Goal: Register for event/course: Sign up to attend an event or enroll in a course

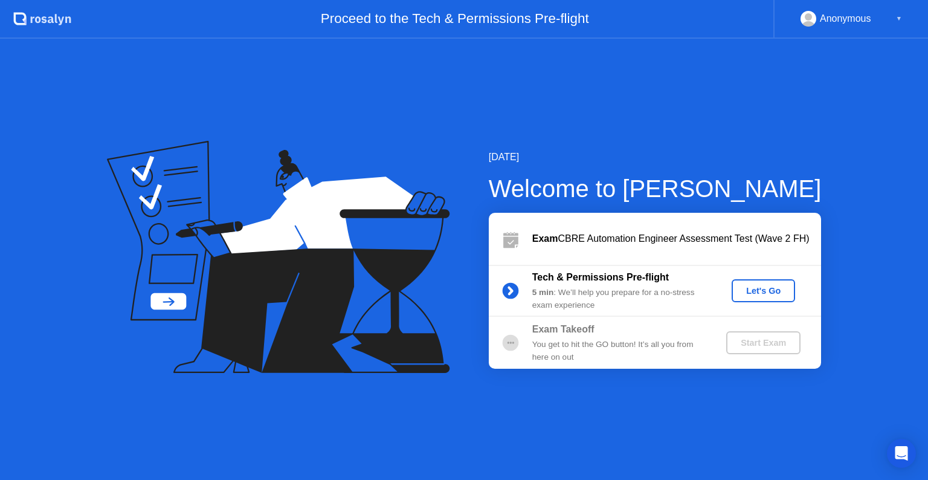
click at [759, 290] on div "Let's Go" at bounding box center [764, 291] width 54 height 10
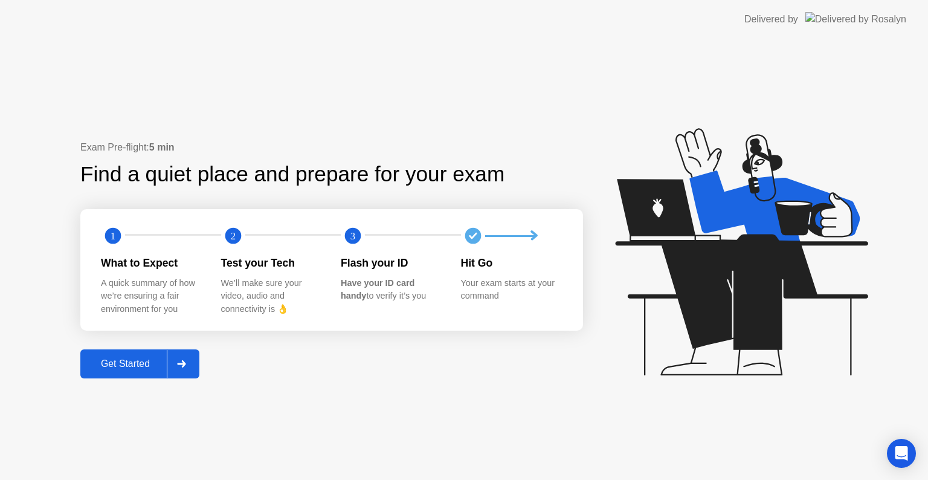
click at [129, 365] on div "Get Started" at bounding box center [125, 363] width 83 height 11
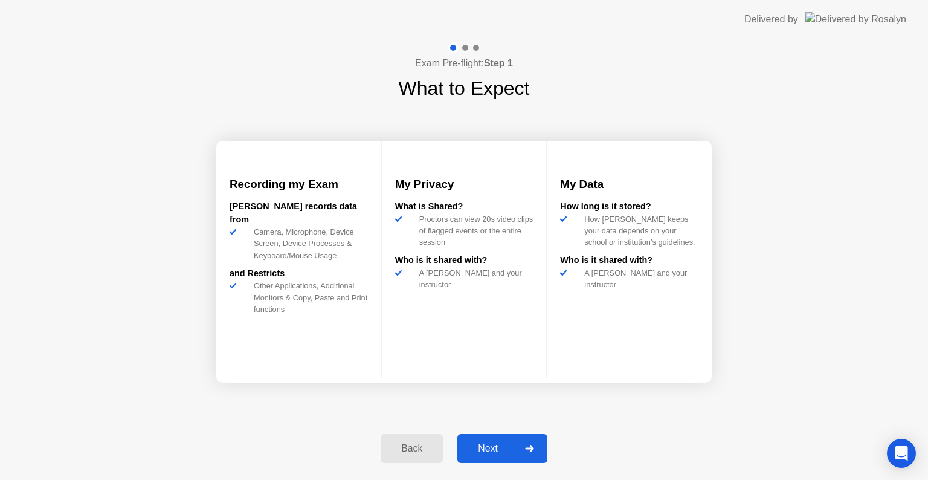
click at [497, 445] on div "Next" at bounding box center [488, 448] width 54 height 11
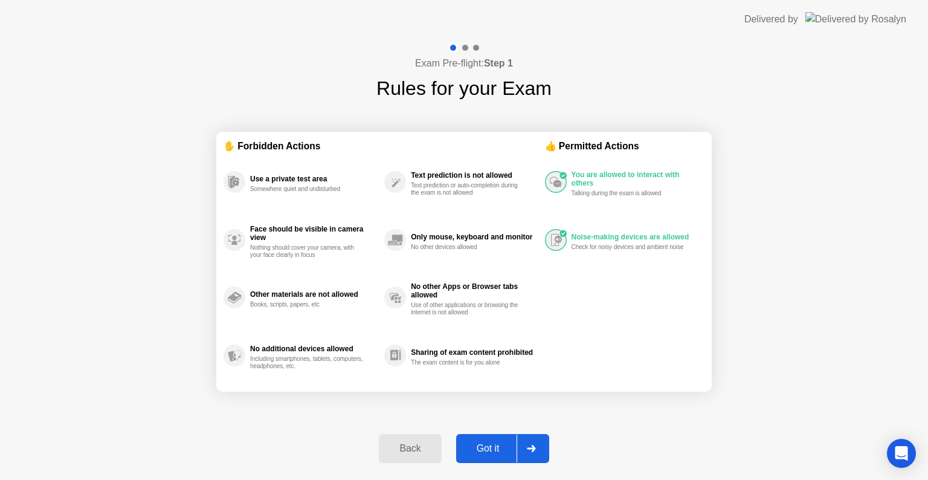
click at [488, 447] on div "Got it" at bounding box center [488, 448] width 57 height 11
select select "**********"
select select "*******"
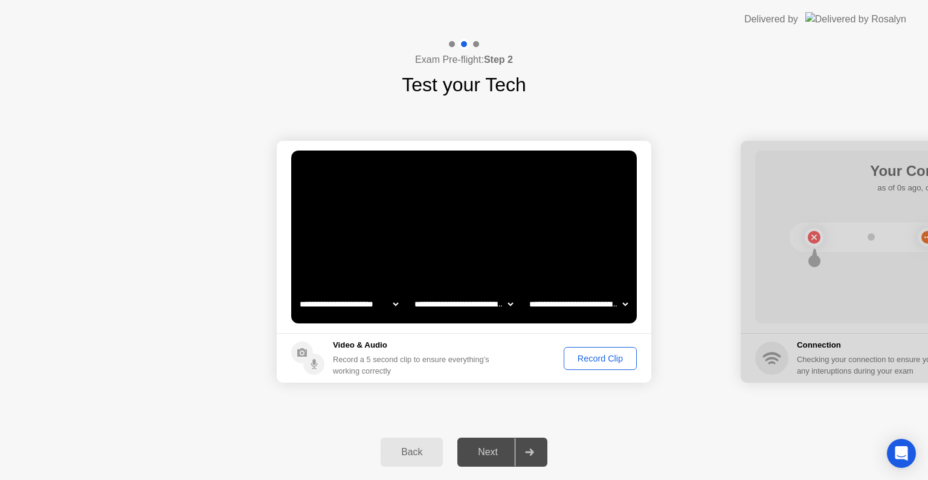
click at [594, 358] on div "Record Clip" at bounding box center [600, 359] width 65 height 10
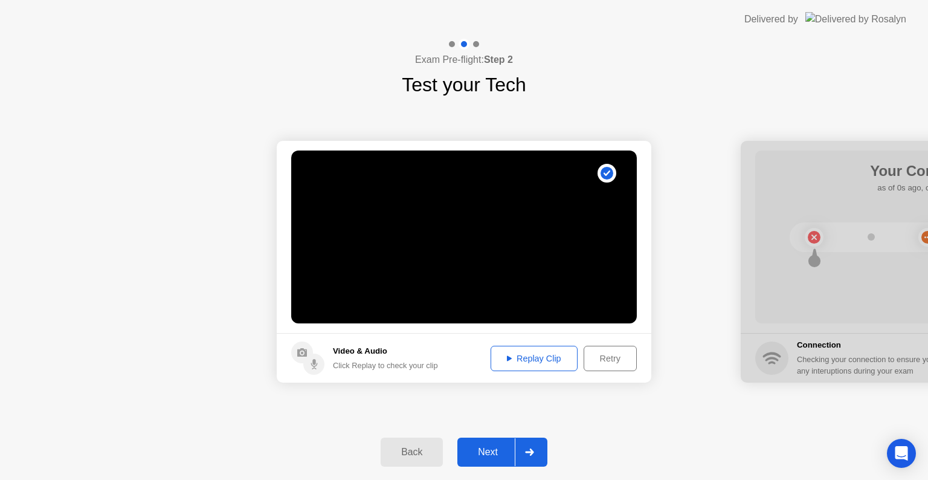
click at [545, 355] on div "Replay Clip" at bounding box center [534, 359] width 79 height 10
click at [609, 359] on div "Retry" at bounding box center [610, 359] width 45 height 10
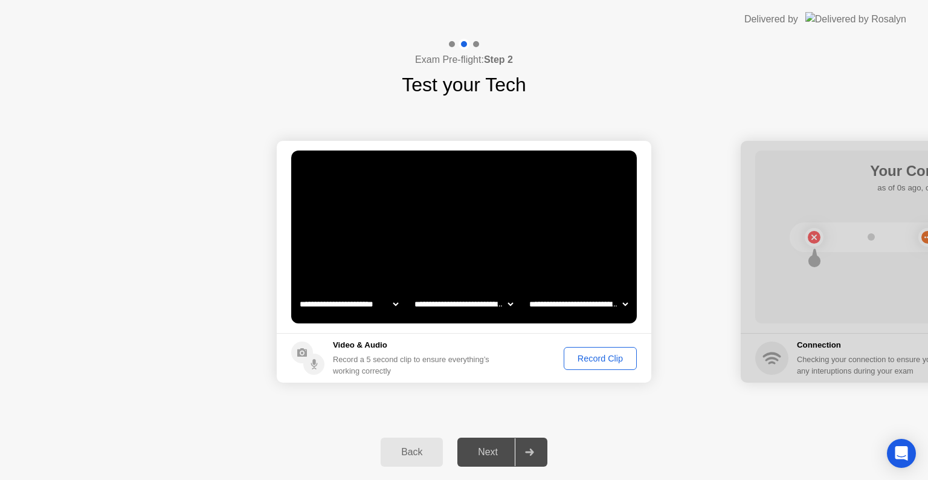
click at [609, 359] on div "Record Clip" at bounding box center [600, 359] width 65 height 10
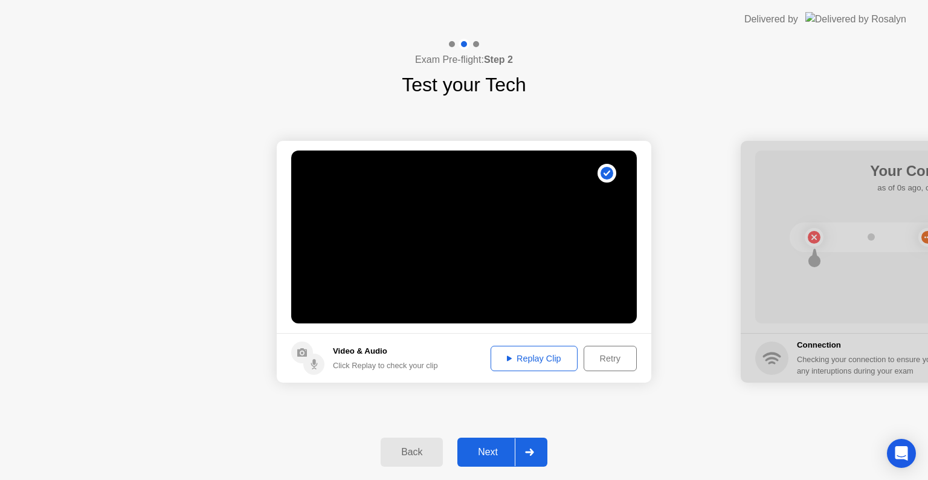
click at [535, 363] on div "Replay Clip" at bounding box center [534, 359] width 79 height 10
click at [488, 453] on div "Next" at bounding box center [488, 452] width 54 height 11
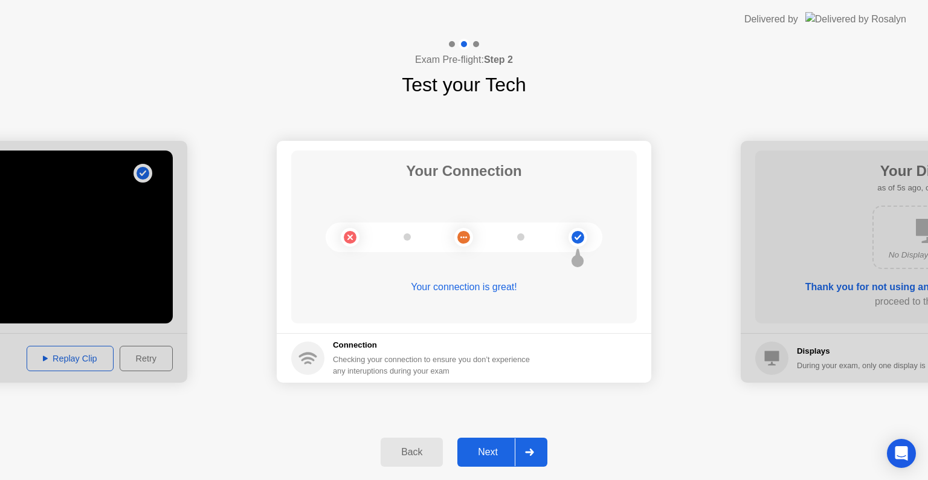
click at [488, 453] on div "Next" at bounding box center [488, 452] width 54 height 11
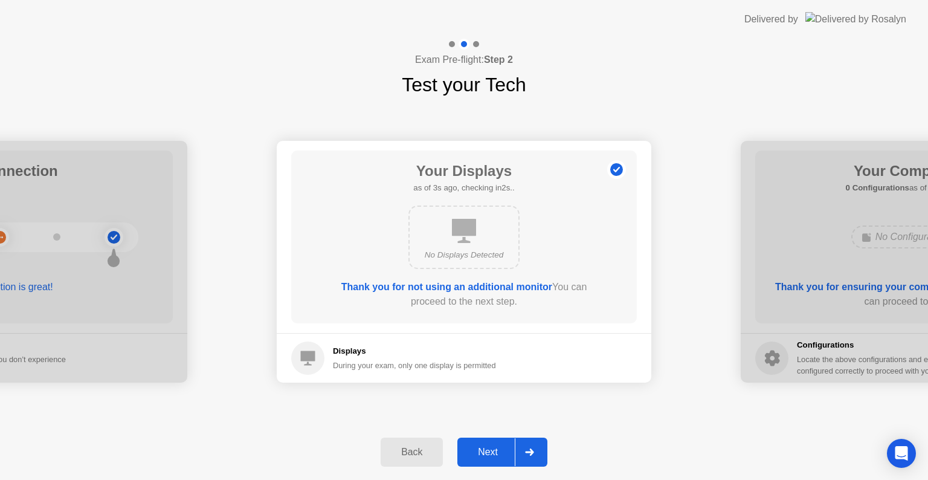
click at [488, 453] on div "Next" at bounding box center [488, 452] width 54 height 11
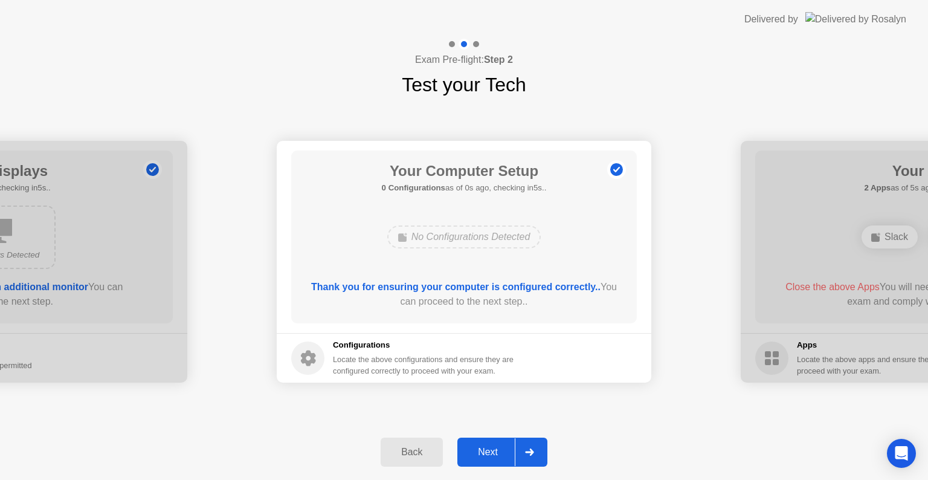
click at [488, 453] on div "Next" at bounding box center [488, 452] width 54 height 11
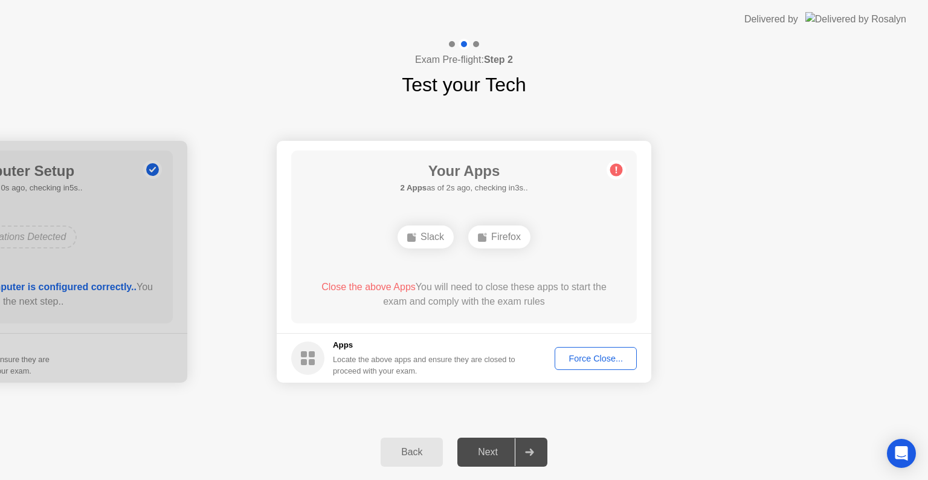
click at [574, 354] on div "Force Close..." at bounding box center [596, 359] width 74 height 10
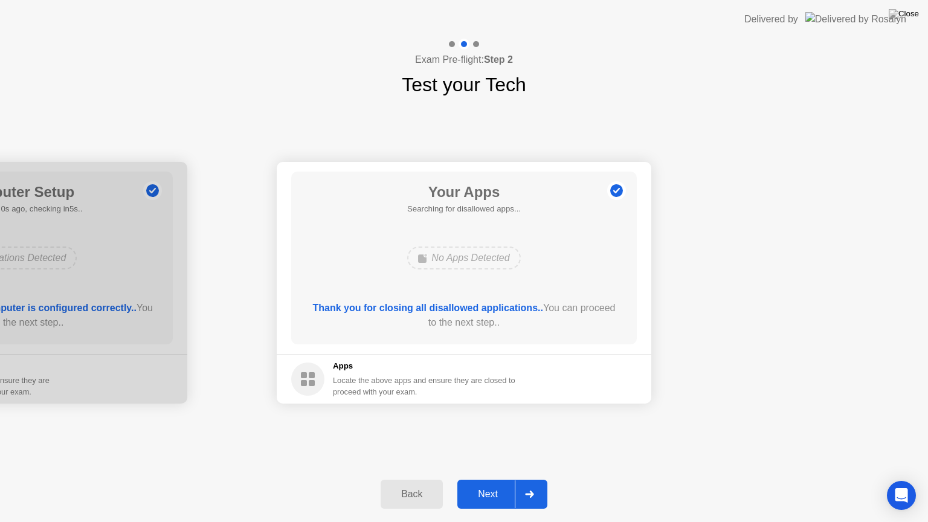
click at [492, 479] on div "Next" at bounding box center [488, 494] width 54 height 11
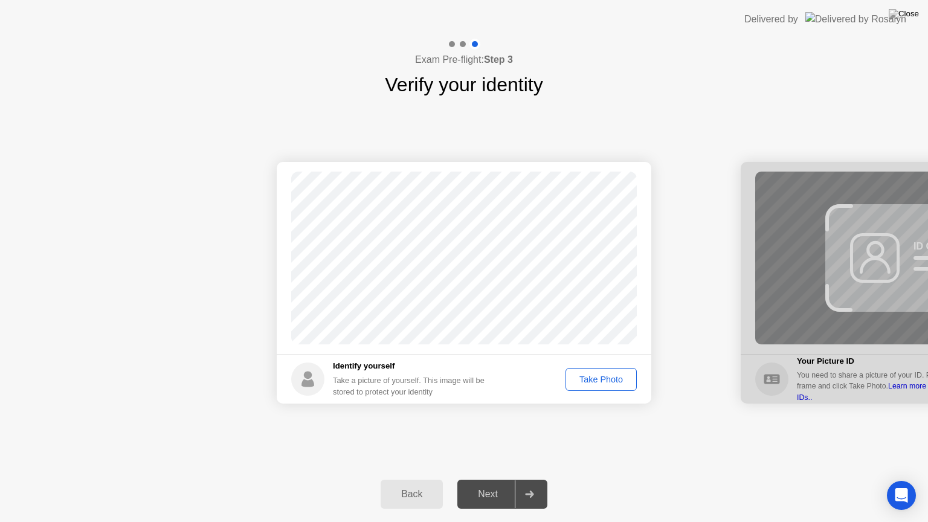
click at [595, 384] on div "Take Photo" at bounding box center [601, 380] width 63 height 10
click at [491, 479] on div "Next" at bounding box center [488, 494] width 54 height 11
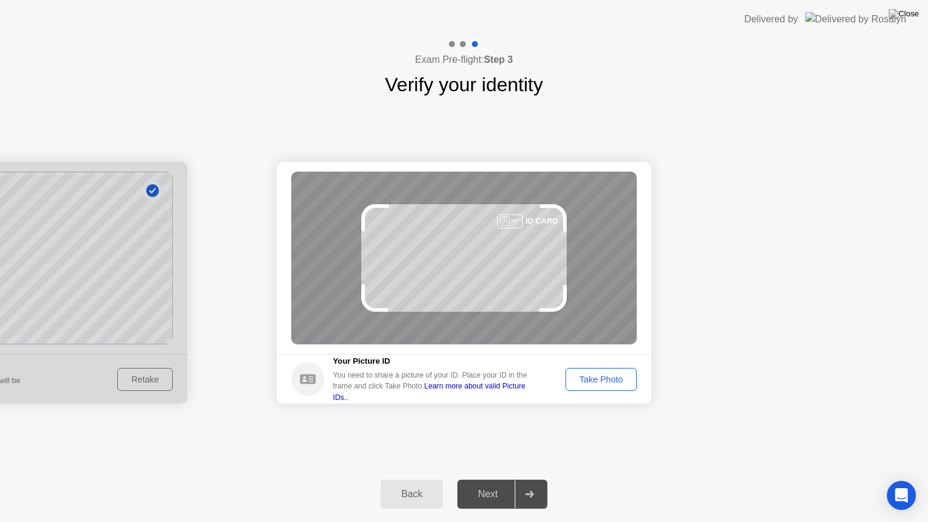
click at [597, 381] on div "Take Photo" at bounding box center [601, 380] width 63 height 10
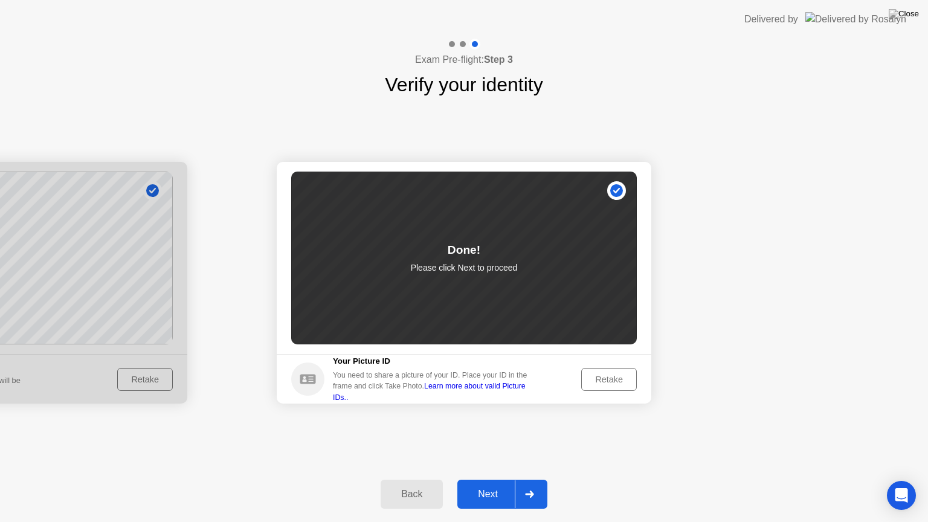
click at [490, 479] on div "Next" at bounding box center [488, 494] width 54 height 11
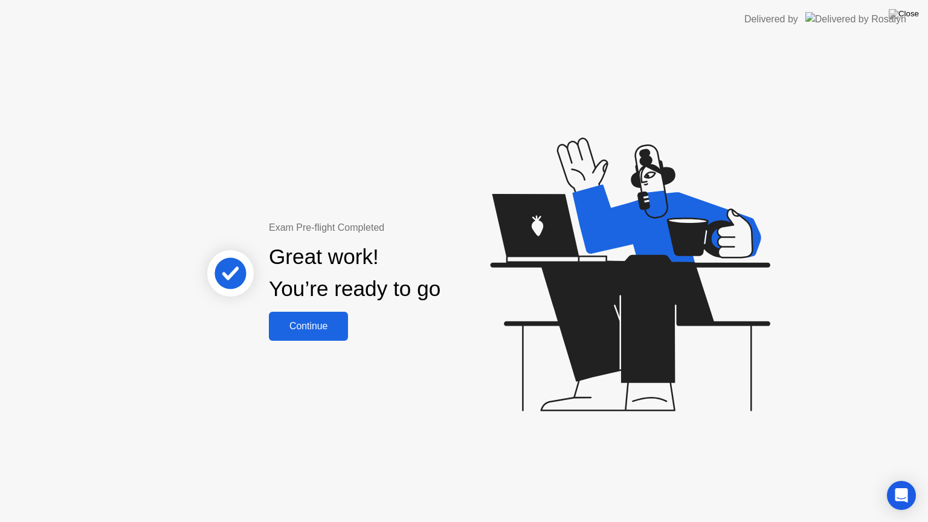
click at [312, 331] on div "Continue" at bounding box center [309, 326] width 72 height 11
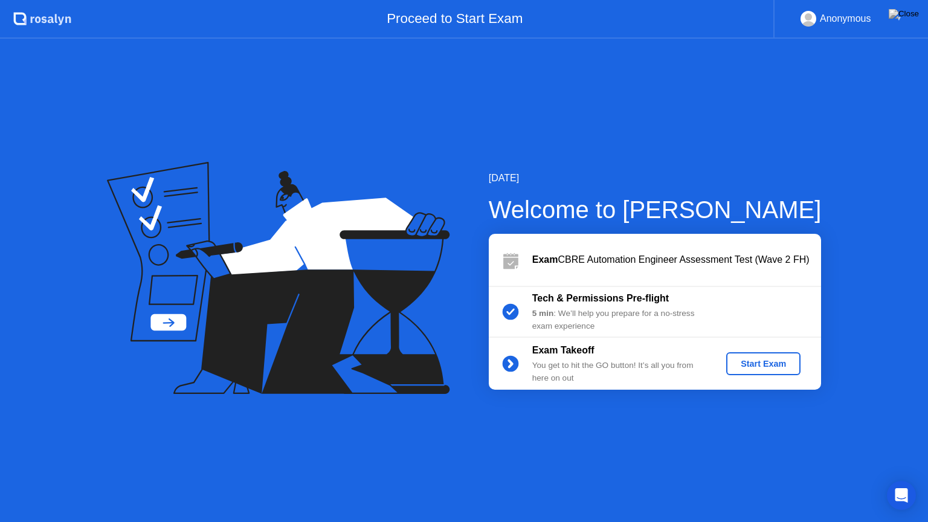
click at [764, 366] on div "Start Exam" at bounding box center [763, 364] width 65 height 10
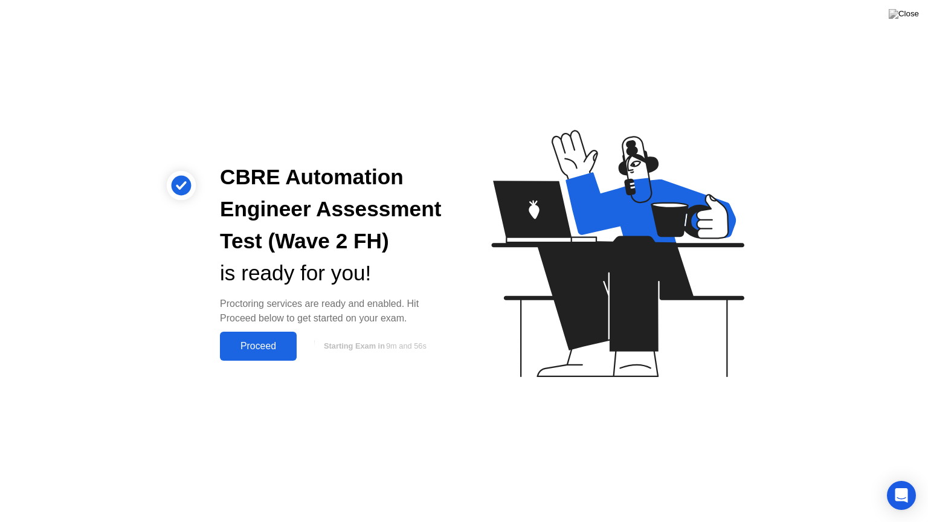
click at [280, 346] on div "Proceed" at bounding box center [259, 346] width 70 height 11
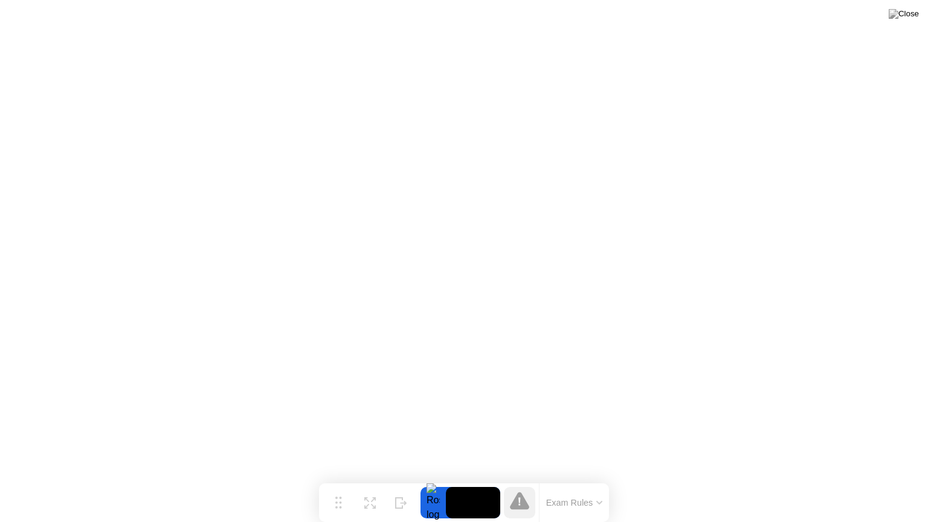
click at [580, 479] on button "Exam Rules" at bounding box center [575, 502] width 64 height 11
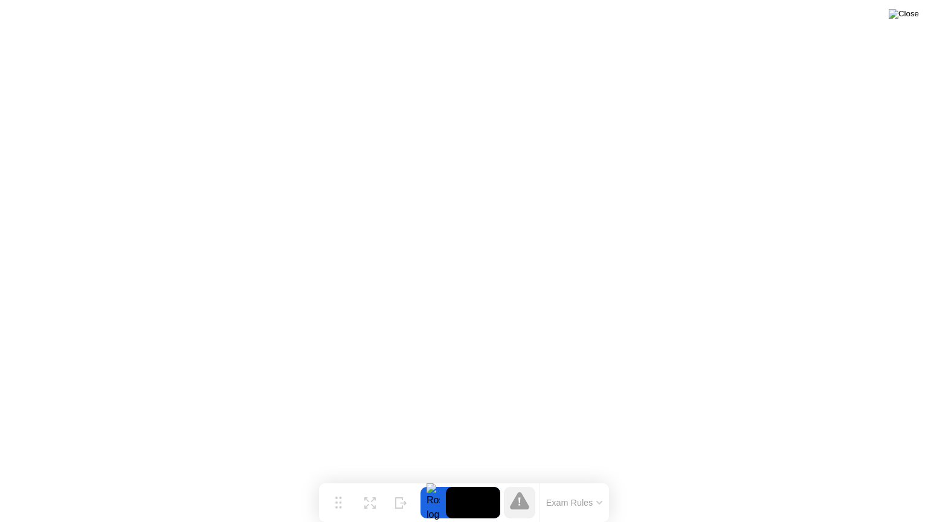
click at [912, 15] on img at bounding box center [904, 14] width 30 height 10
